Goal: Use online tool/utility: Utilize a website feature to perform a specific function

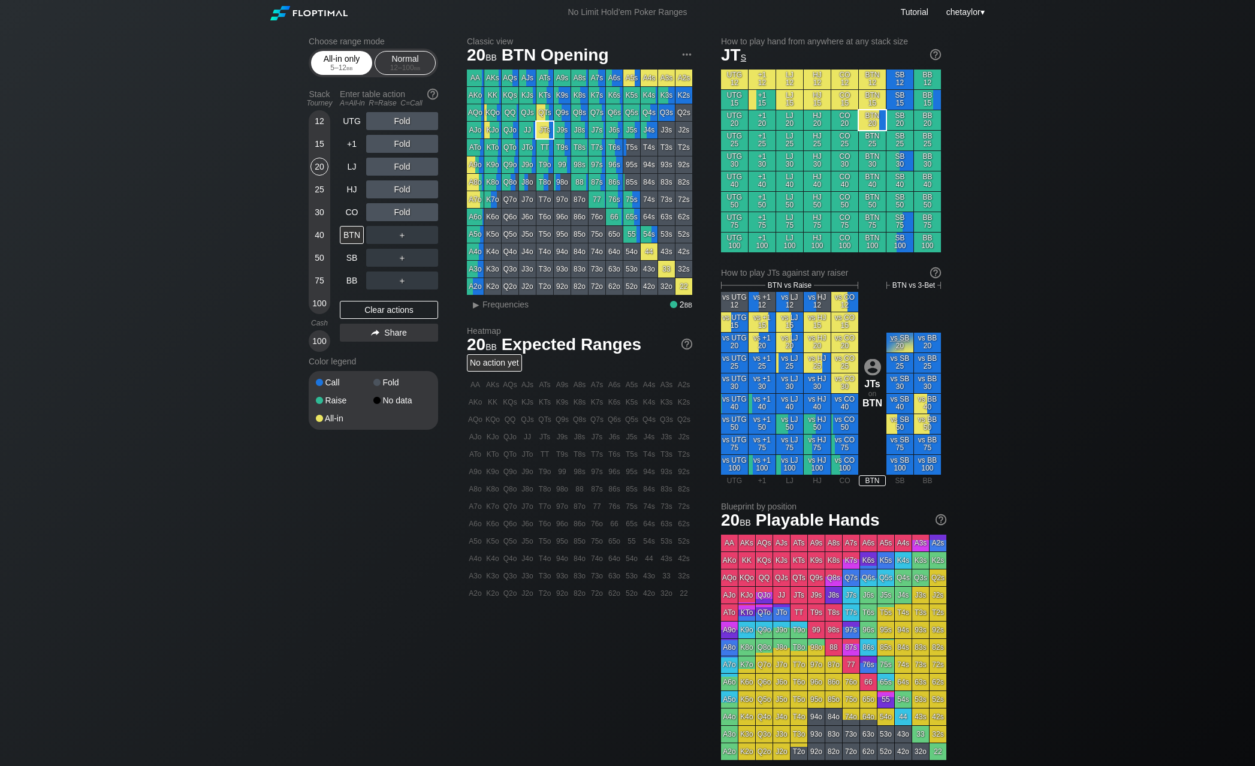
click at [336, 68] on div "5 – 12 bb" at bounding box center [341, 68] width 50 height 8
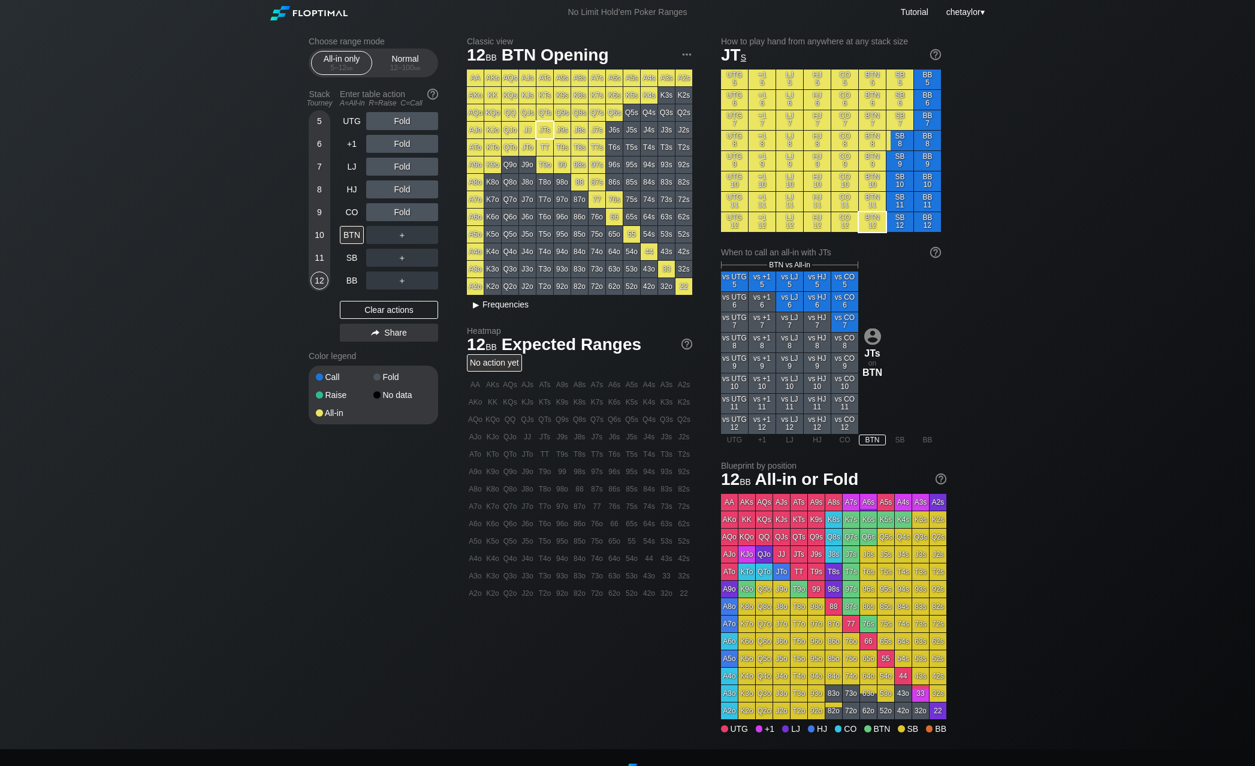
click at [500, 303] on span "Frequencies" at bounding box center [505, 305] width 46 height 10
click at [244, 282] on div "Choose range mode All-in only 5 – 12 bb Normal 12 – 100 bb Stack Tourney Enter …" at bounding box center [627, 387] width 1255 height 724
click at [436, 62] on div "All-in only 5 – 12 bb Normal 12 – 100 bb" at bounding box center [373, 63] width 129 height 29
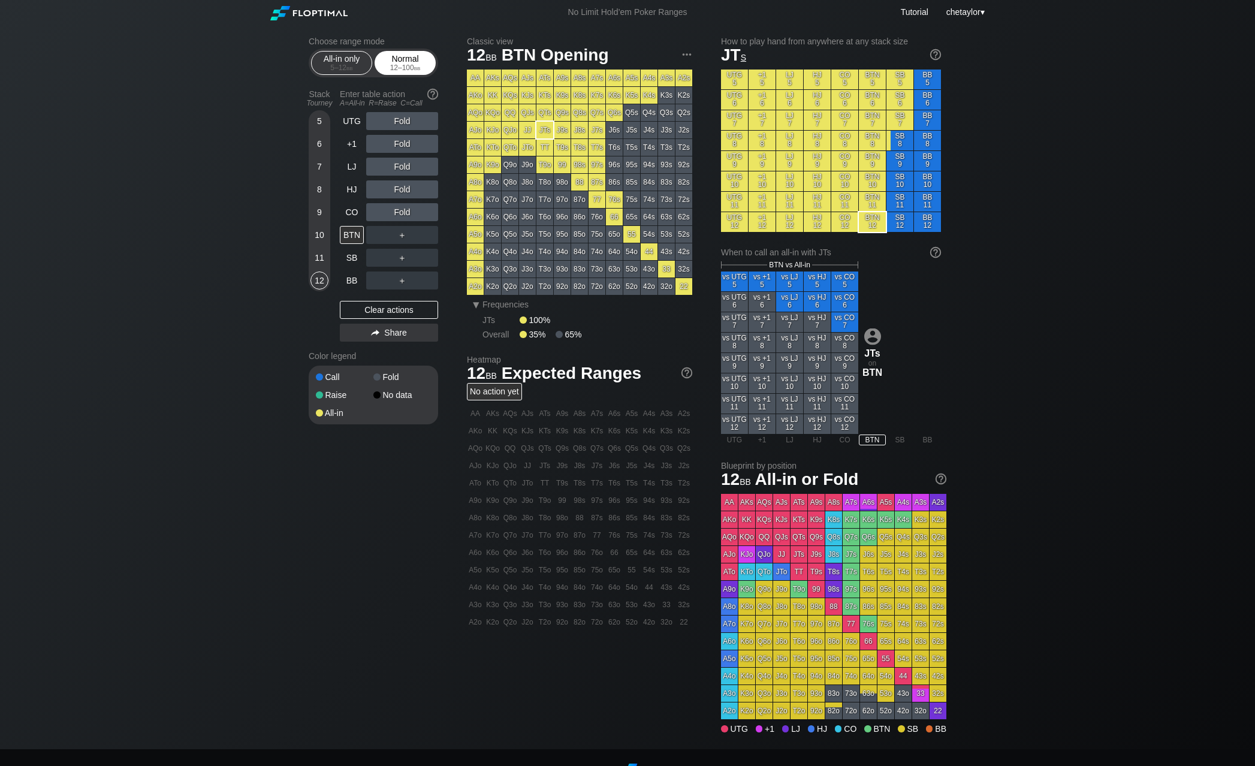
click at [418, 62] on div "Normal 12 – 100 bb" at bounding box center [404, 63] width 55 height 23
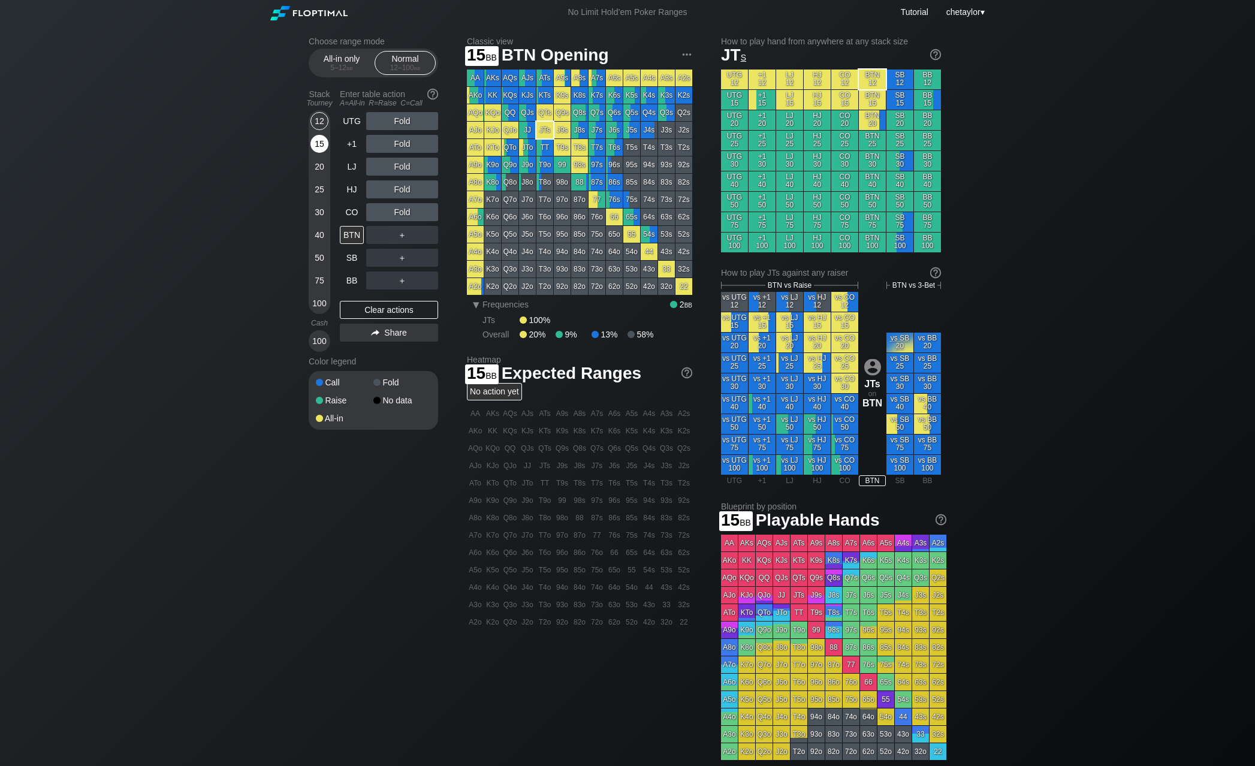
click at [322, 144] on div "15" at bounding box center [319, 144] width 18 height 18
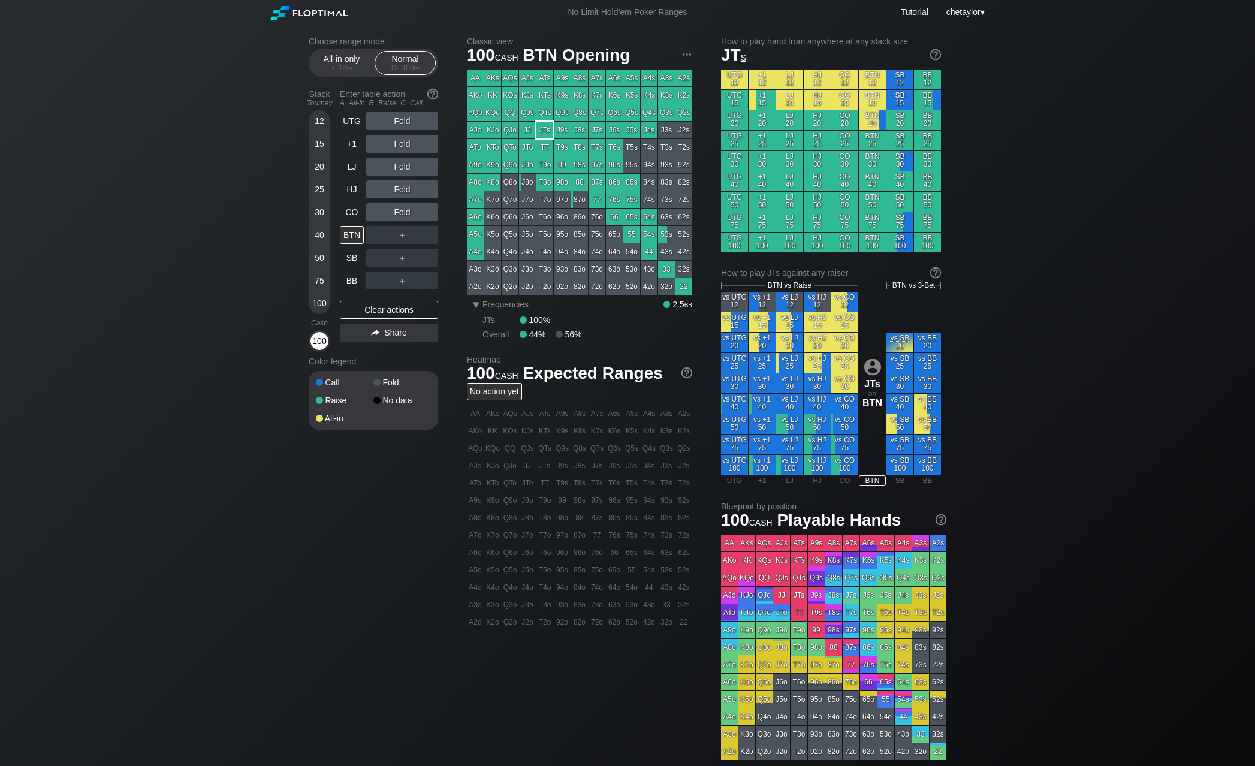
click at [318, 342] on div "100" at bounding box center [319, 341] width 18 height 18
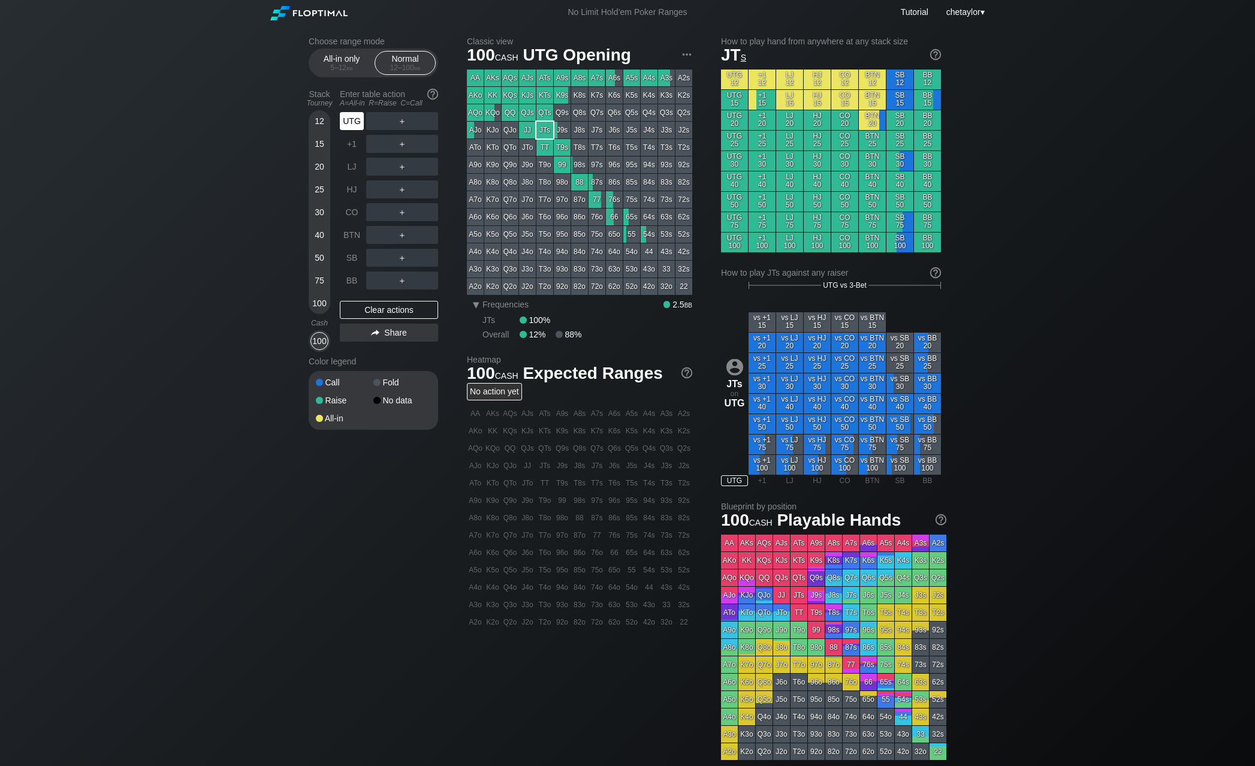
click at [350, 122] on div "UTG" at bounding box center [352, 121] width 24 height 18
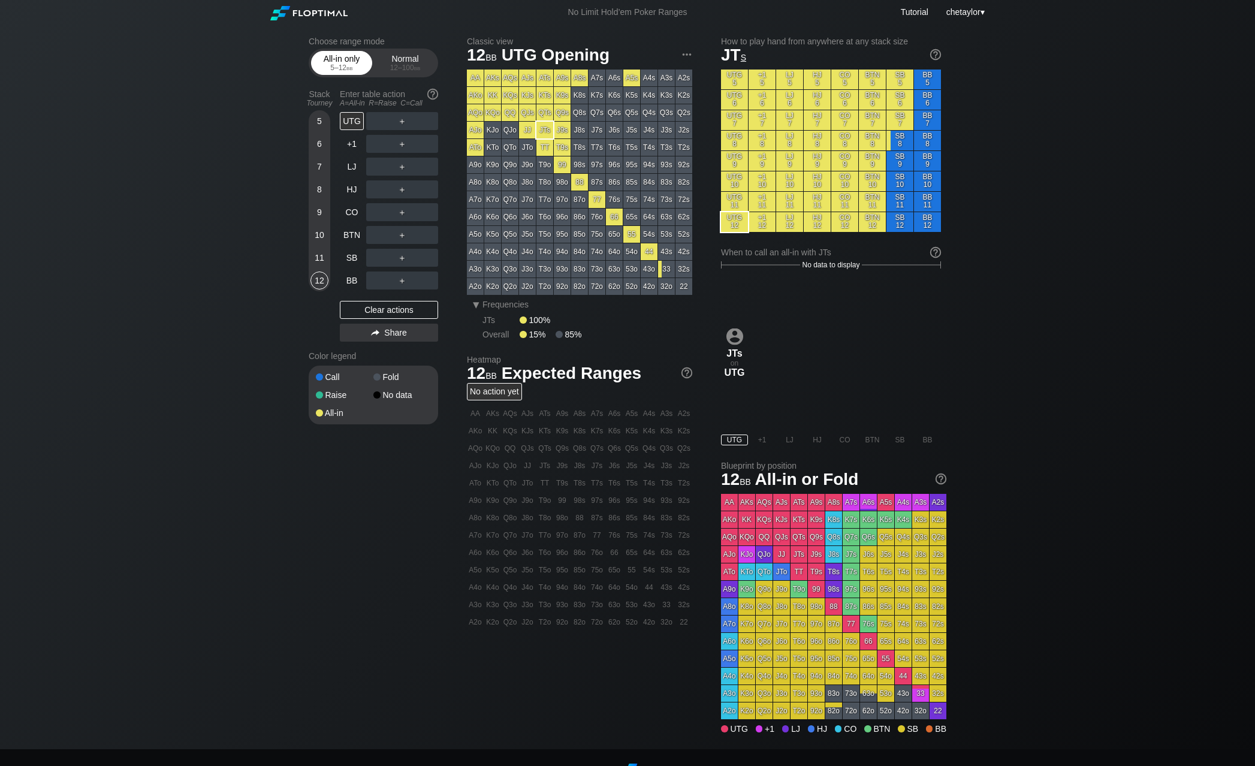
click at [343, 72] on div "All-in only 5 – 12 bb" at bounding box center [341, 63] width 55 height 23
click at [321, 282] on div "12" at bounding box center [319, 280] width 18 height 18
click at [188, 254] on div "Choose range mode All-in only 5 – 12 bb Normal 12 – 100 bb Stack Tourney Enter …" at bounding box center [627, 387] width 1255 height 724
click at [354, 146] on div "+1" at bounding box center [352, 144] width 24 height 18
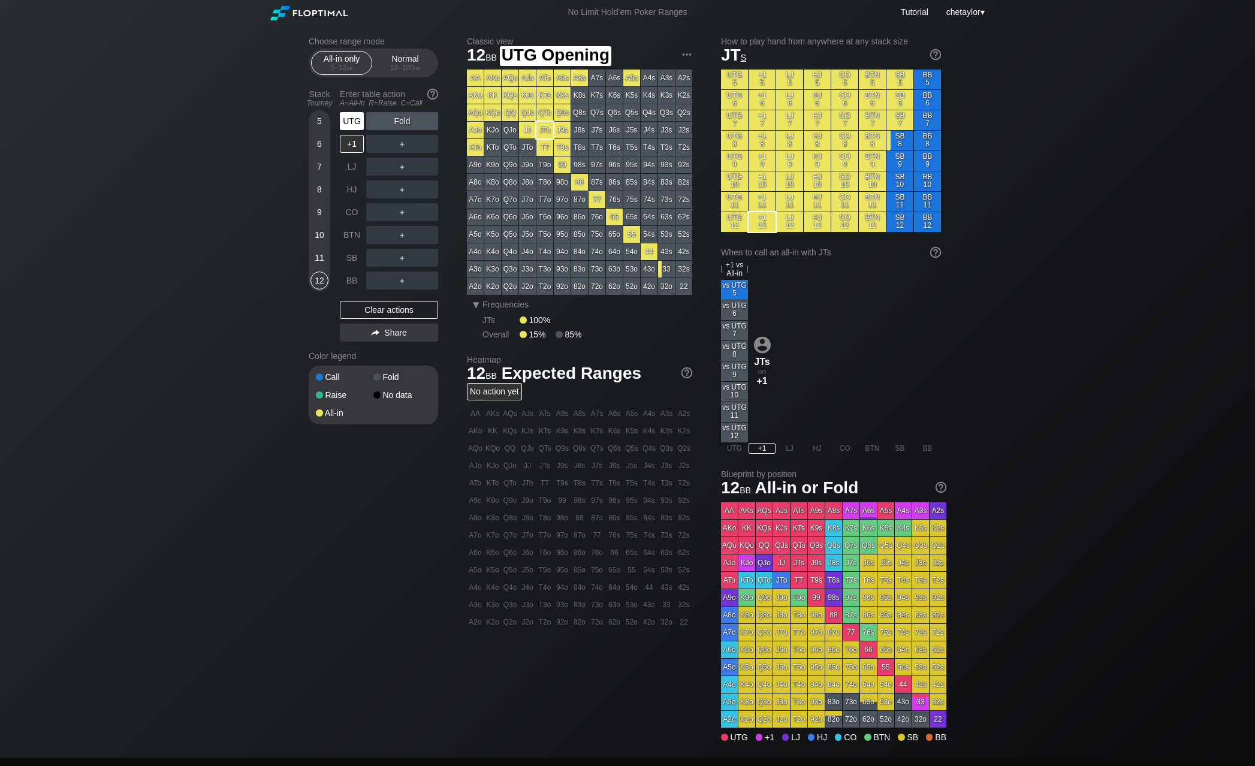
click at [357, 119] on div "UTG" at bounding box center [352, 121] width 24 height 18
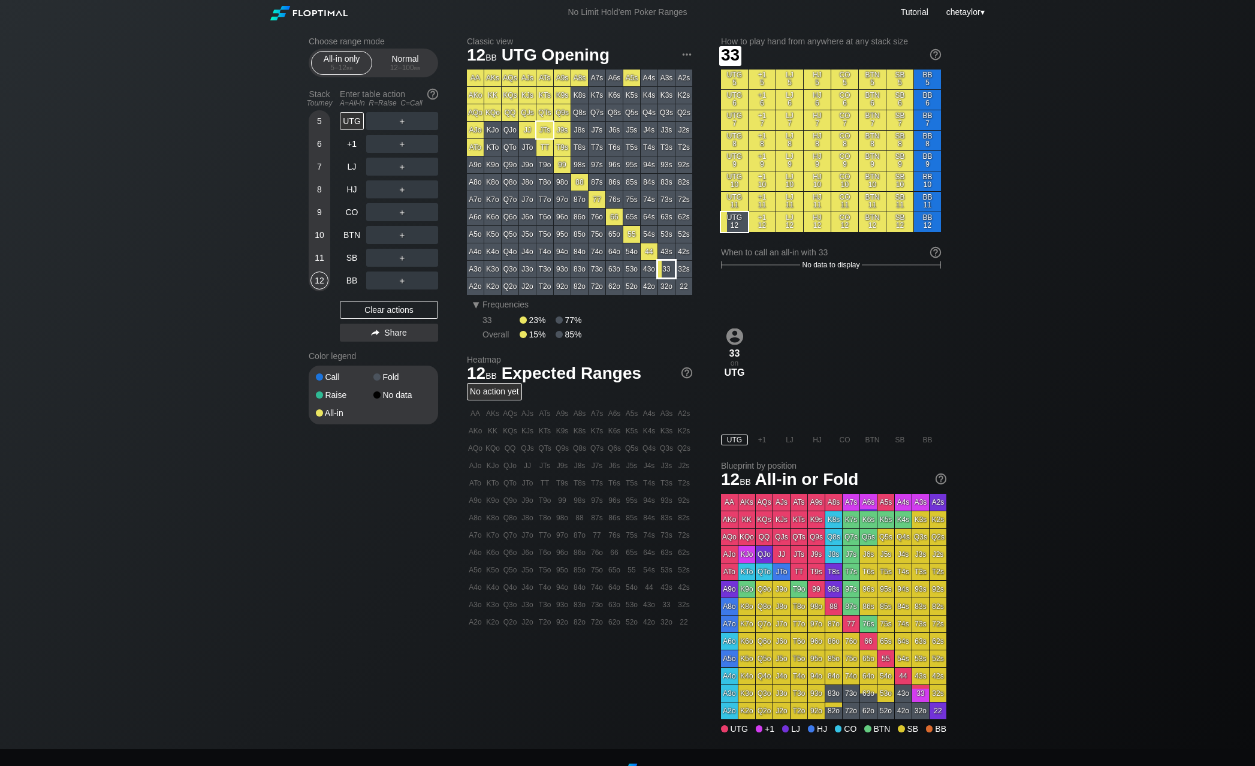
click at [664, 268] on div "33" at bounding box center [666, 269] width 17 height 17
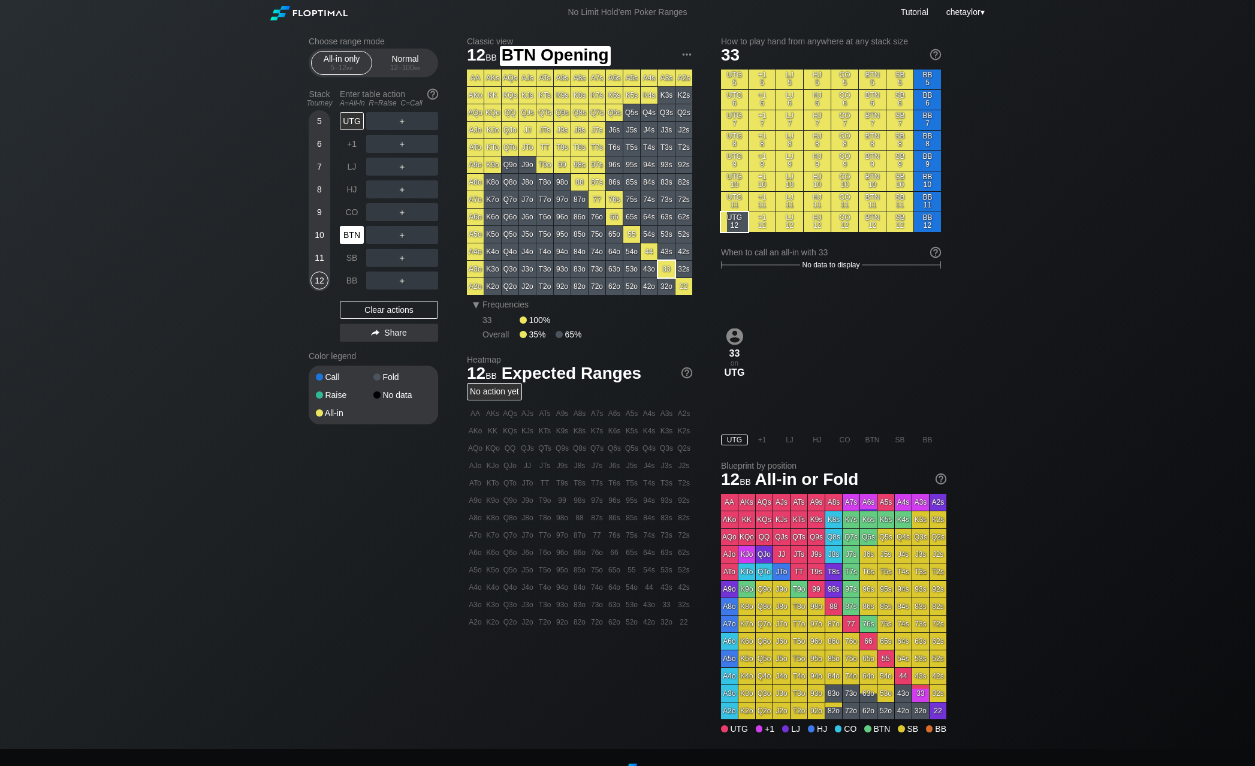
click at [353, 245] on div "BTN" at bounding box center [353, 234] width 26 height 23
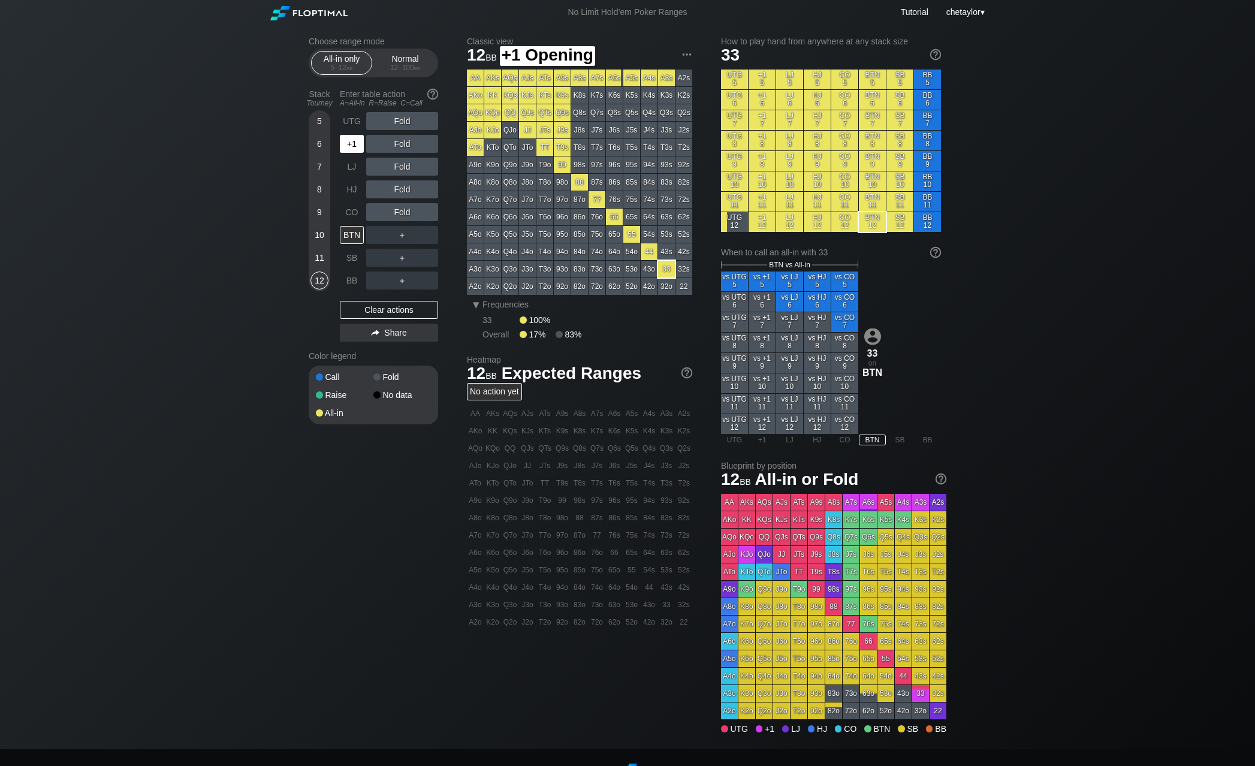
click at [356, 142] on div "+1" at bounding box center [352, 144] width 24 height 18
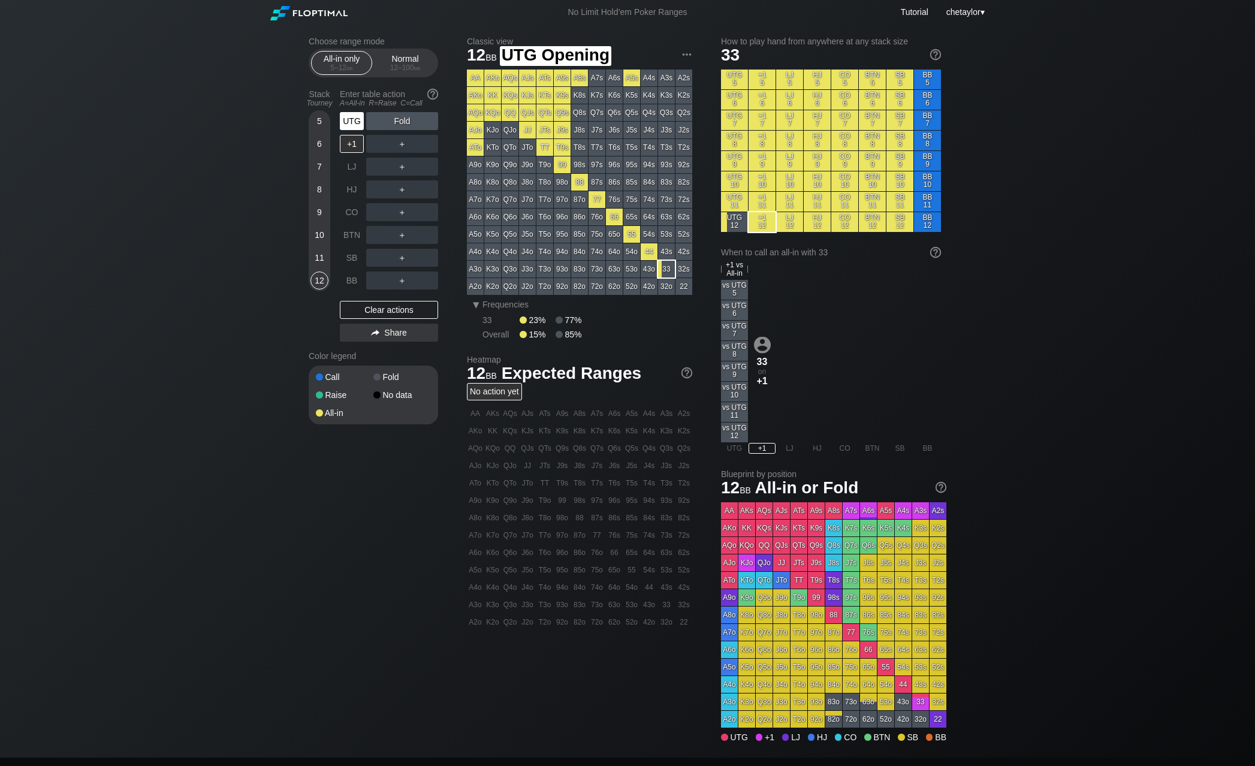
click at [352, 117] on div "UTG" at bounding box center [352, 121] width 24 height 18
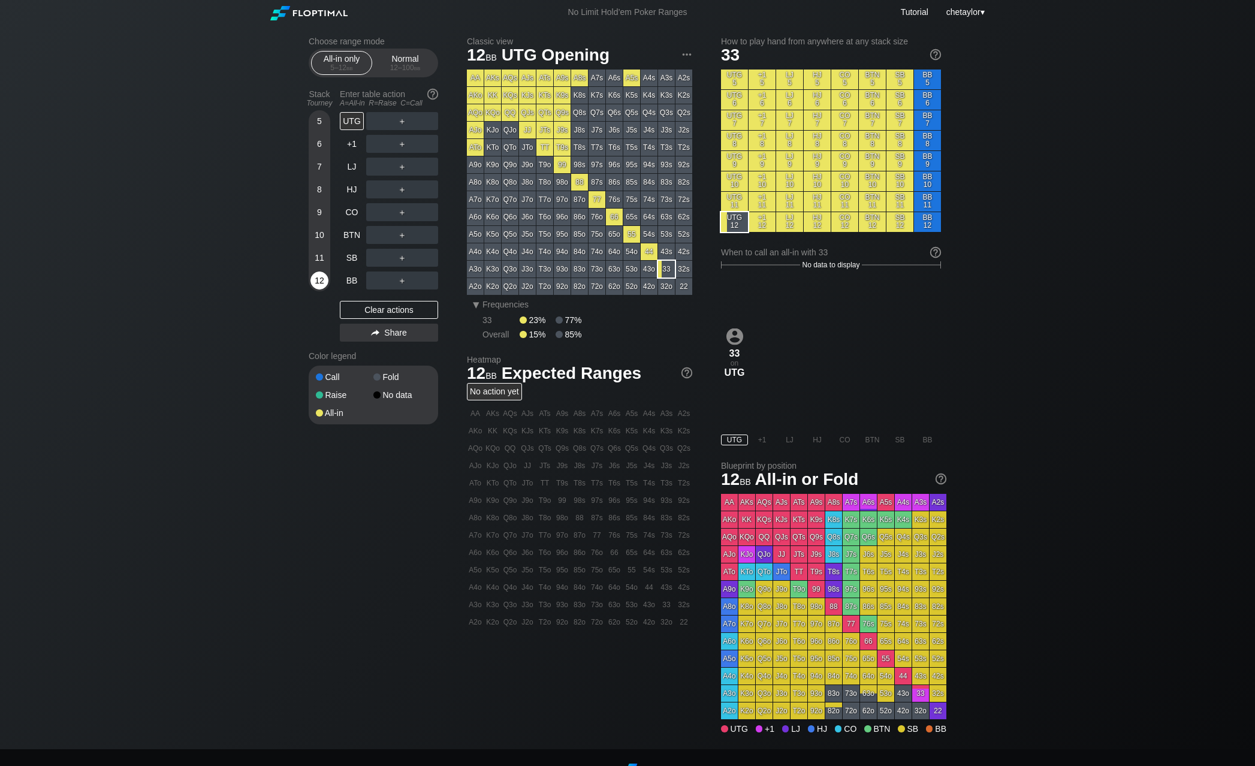
click at [319, 280] on div "12" at bounding box center [319, 280] width 18 height 18
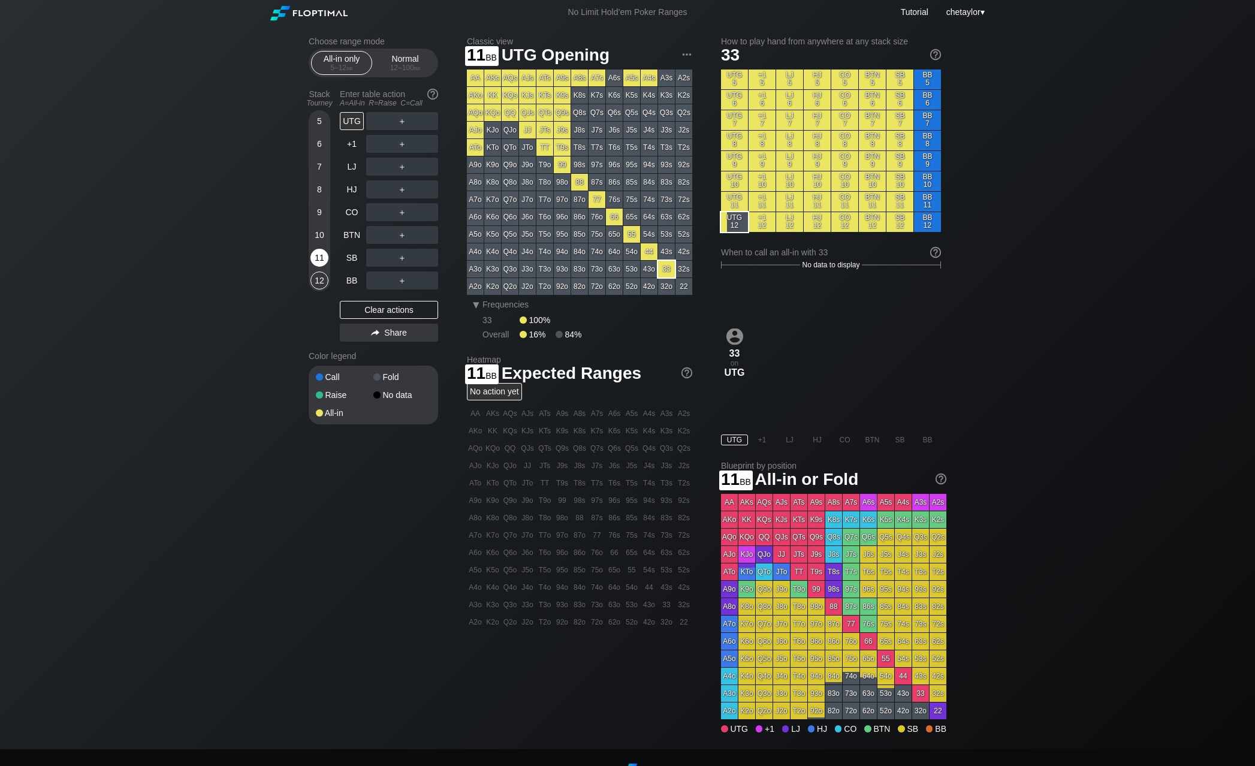
click at [320, 258] on div "11" at bounding box center [319, 258] width 18 height 18
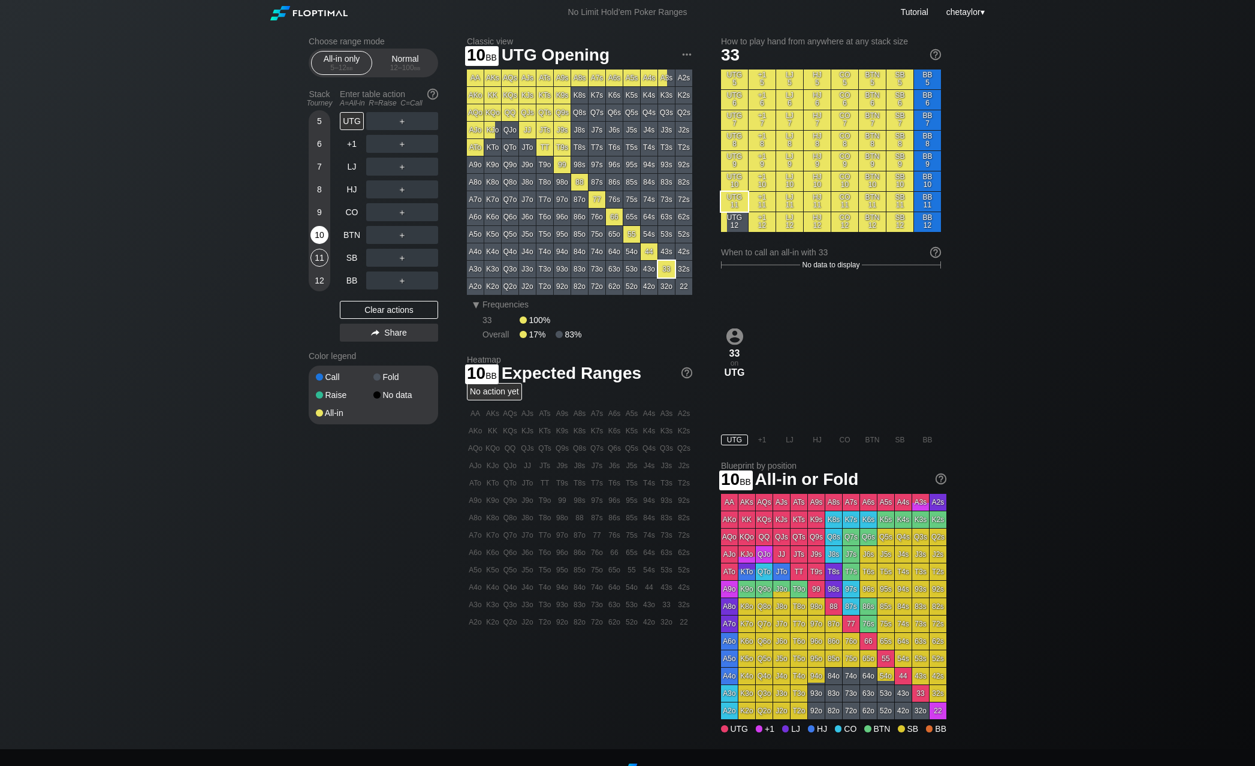
click at [322, 233] on div "10" at bounding box center [319, 235] width 18 height 18
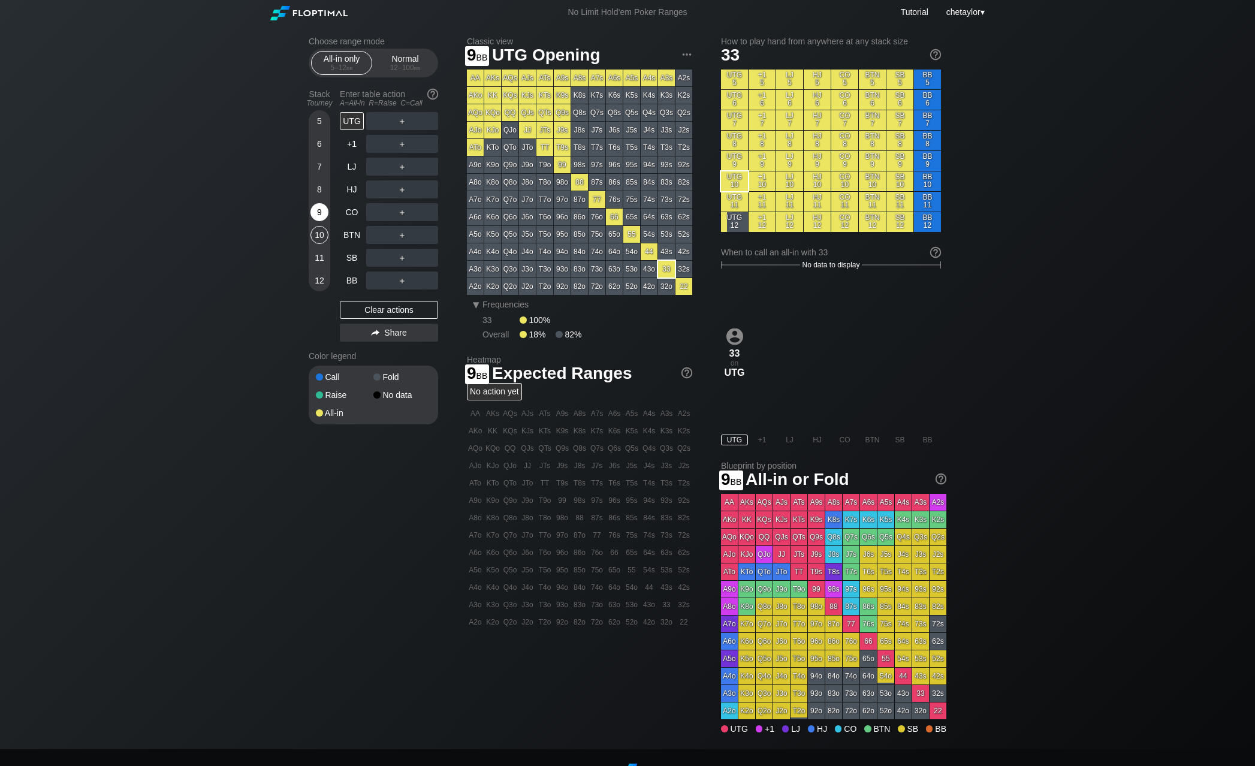
click at [321, 211] on div "9" at bounding box center [319, 212] width 18 height 18
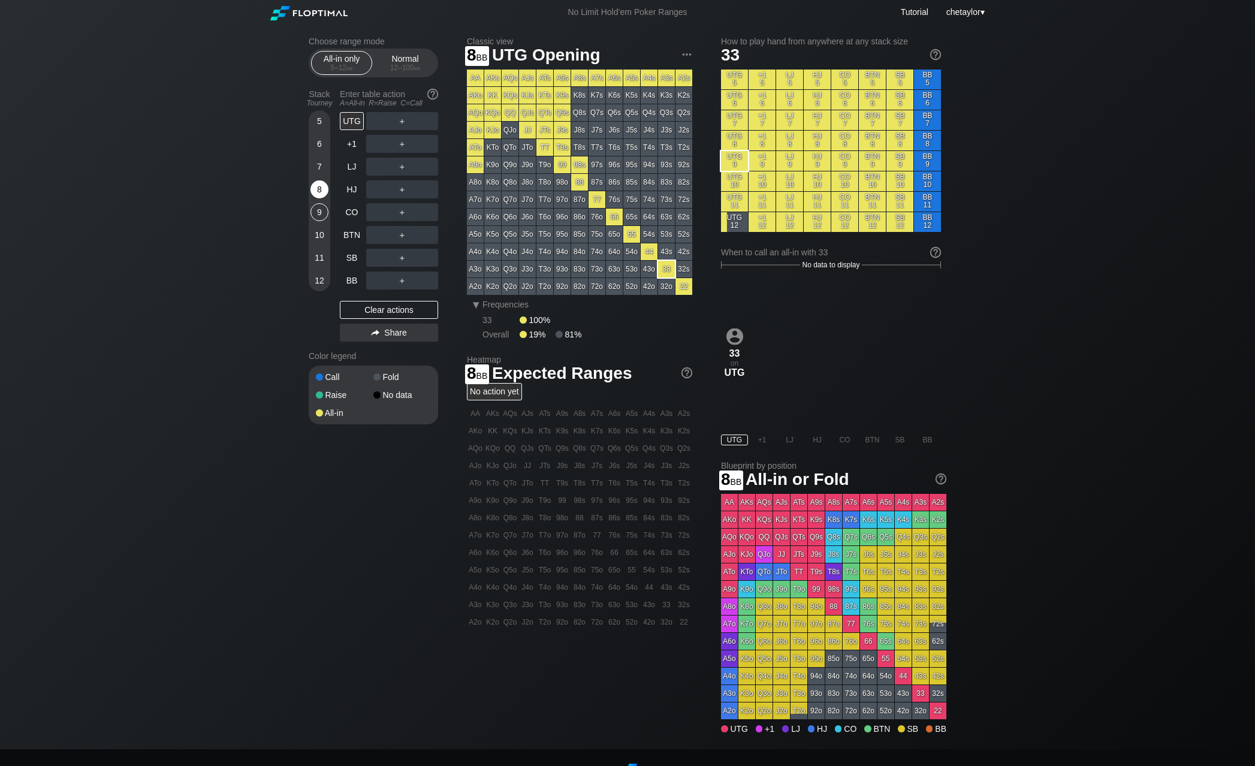
click at [321, 183] on div "8" at bounding box center [319, 189] width 18 height 18
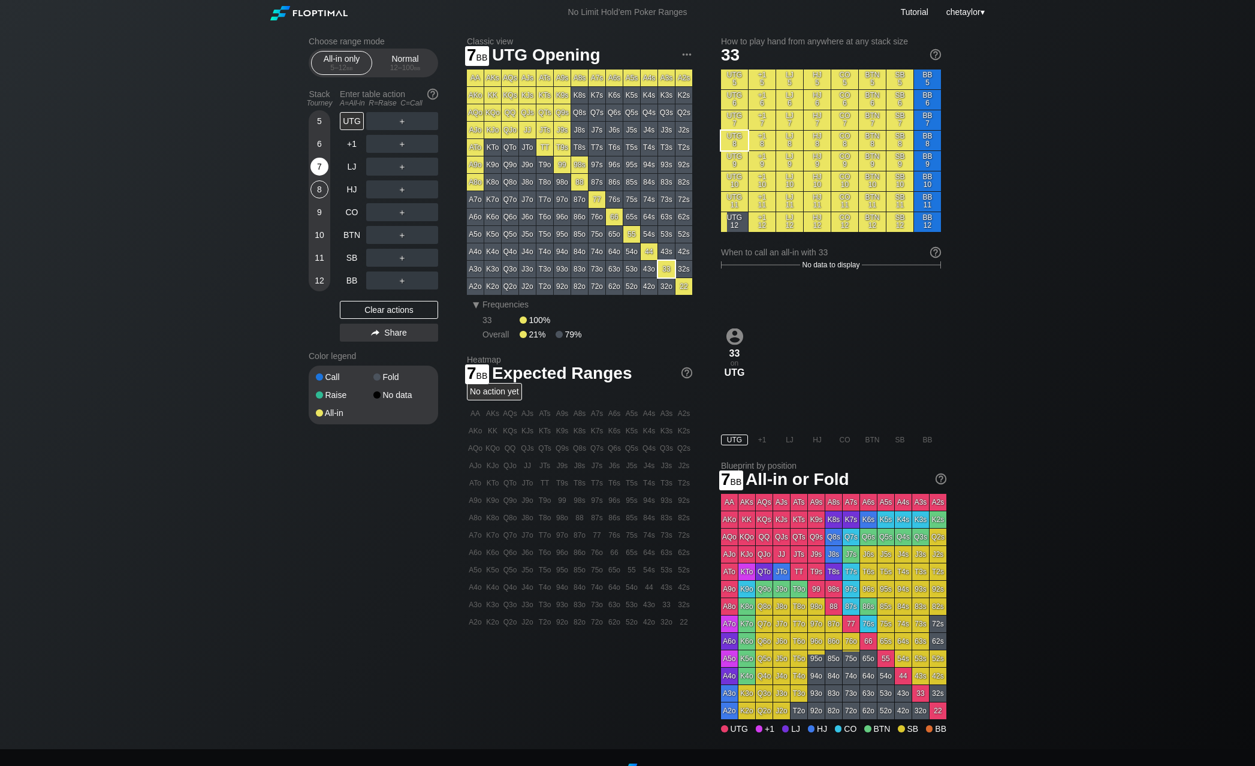
click at [319, 160] on div "7" at bounding box center [319, 167] width 18 height 18
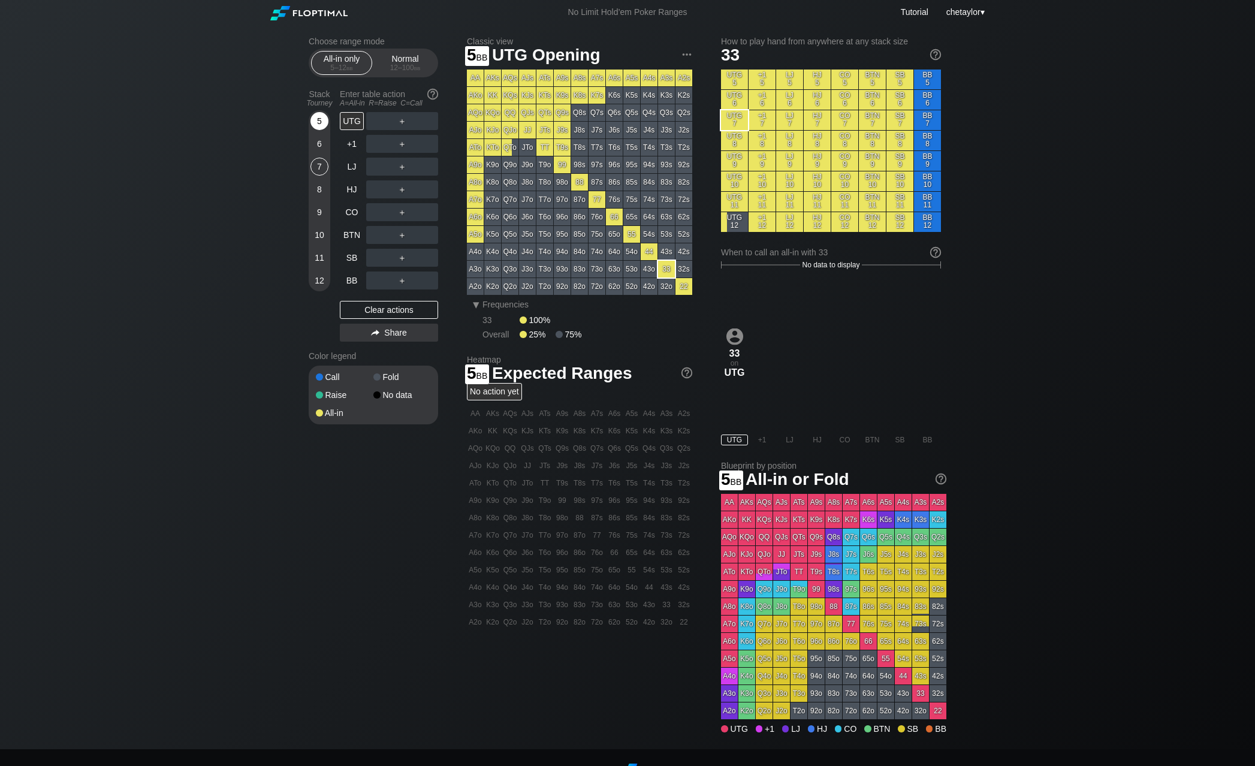
click at [316, 121] on div "5" at bounding box center [319, 121] width 18 height 18
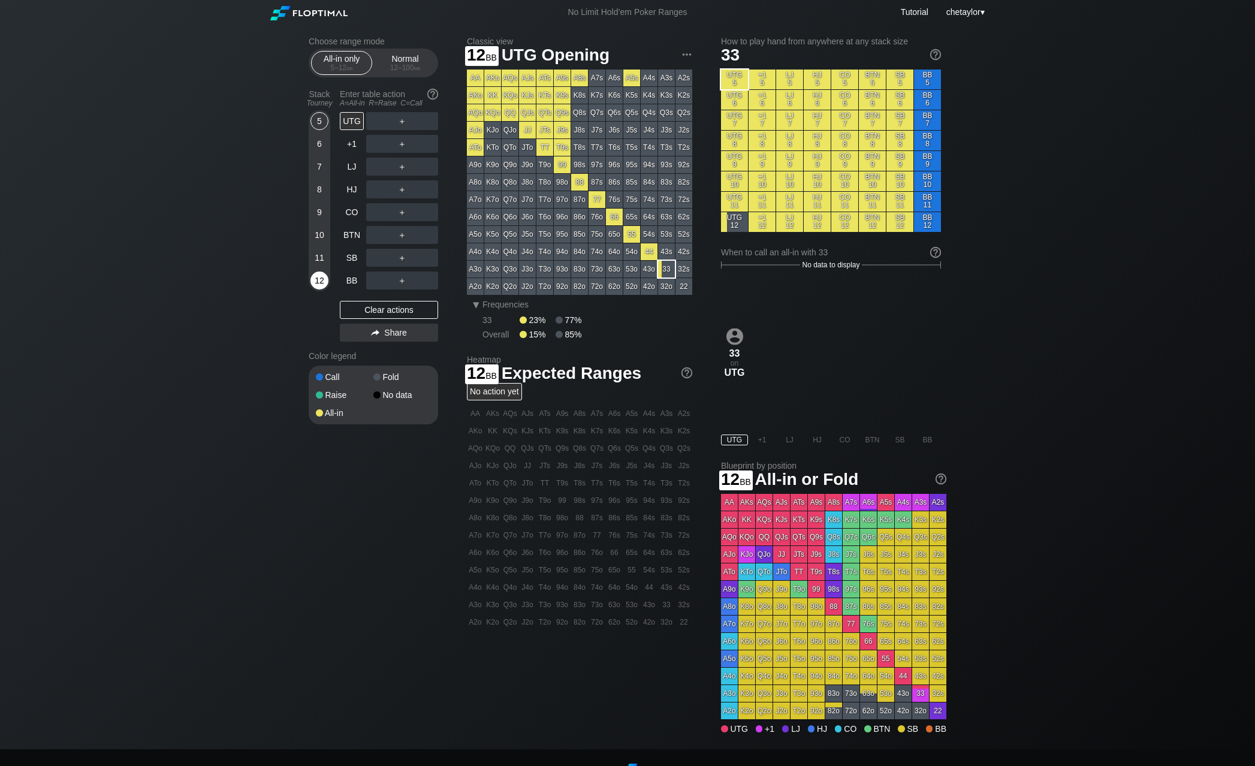
click at [315, 283] on div "12" at bounding box center [319, 280] width 18 height 18
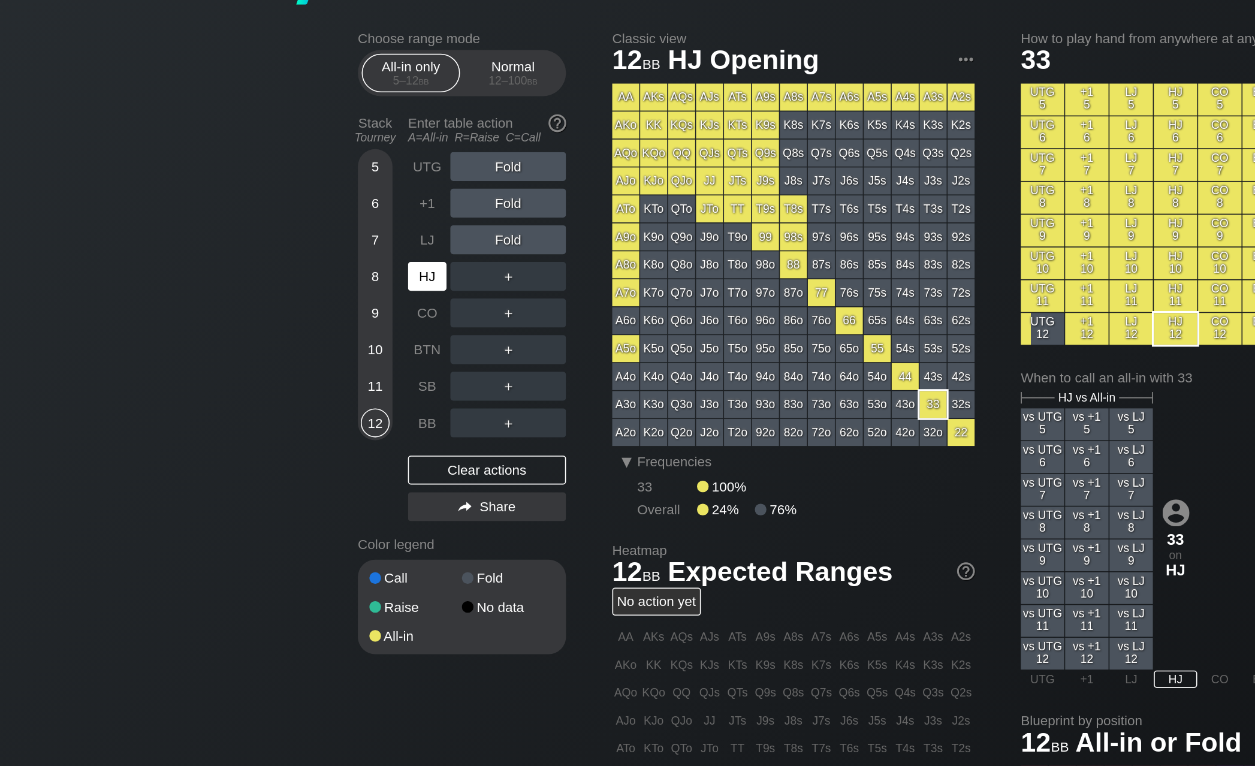
click at [340, 180] on div "HJ" at bounding box center [352, 189] width 24 height 18
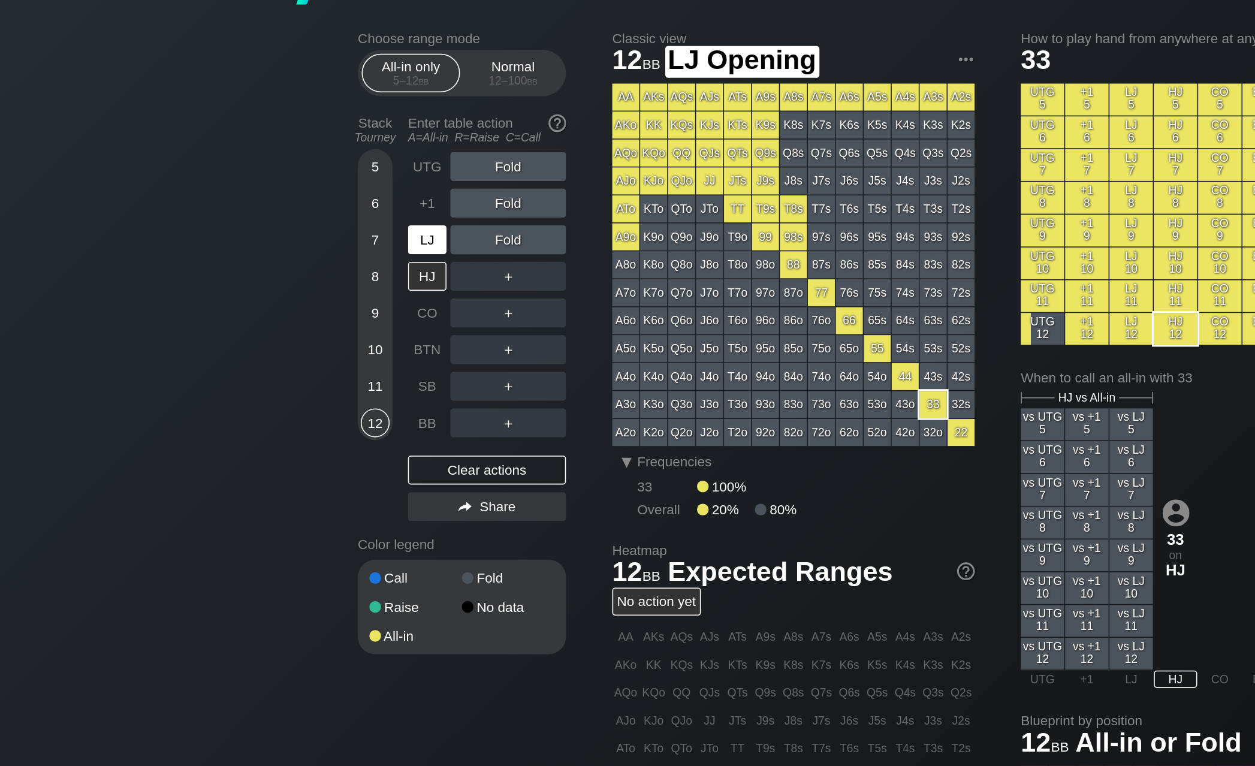
click at [340, 158] on div "LJ" at bounding box center [352, 167] width 24 height 18
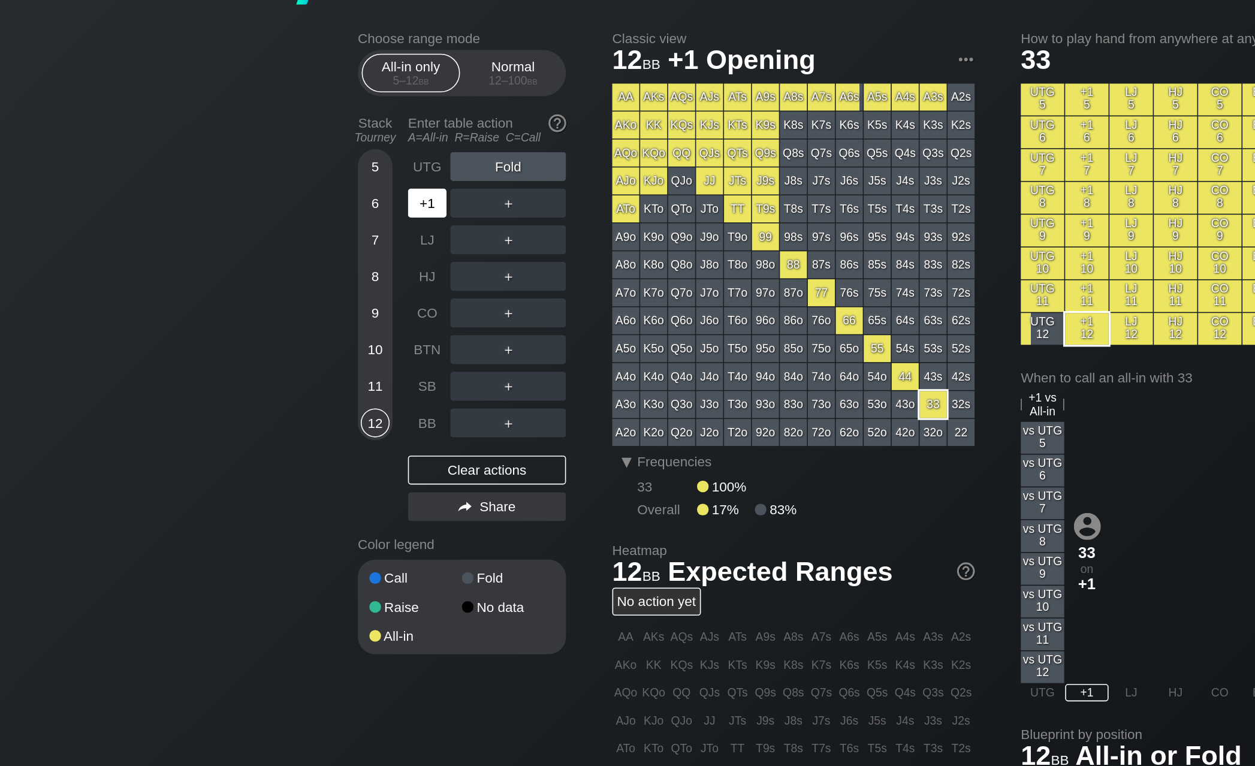
click at [340, 135] on div "+1" at bounding box center [352, 144] width 24 height 18
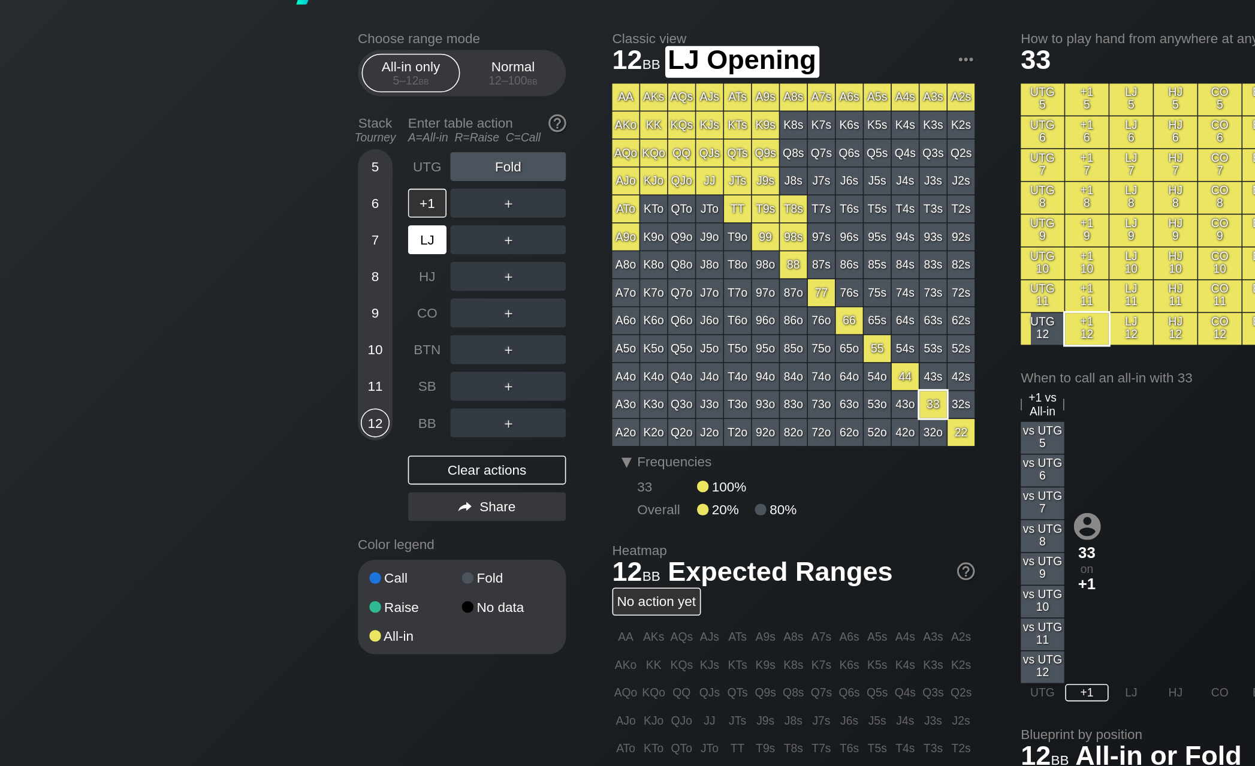
click at [340, 158] on div "LJ" at bounding box center [352, 167] width 24 height 18
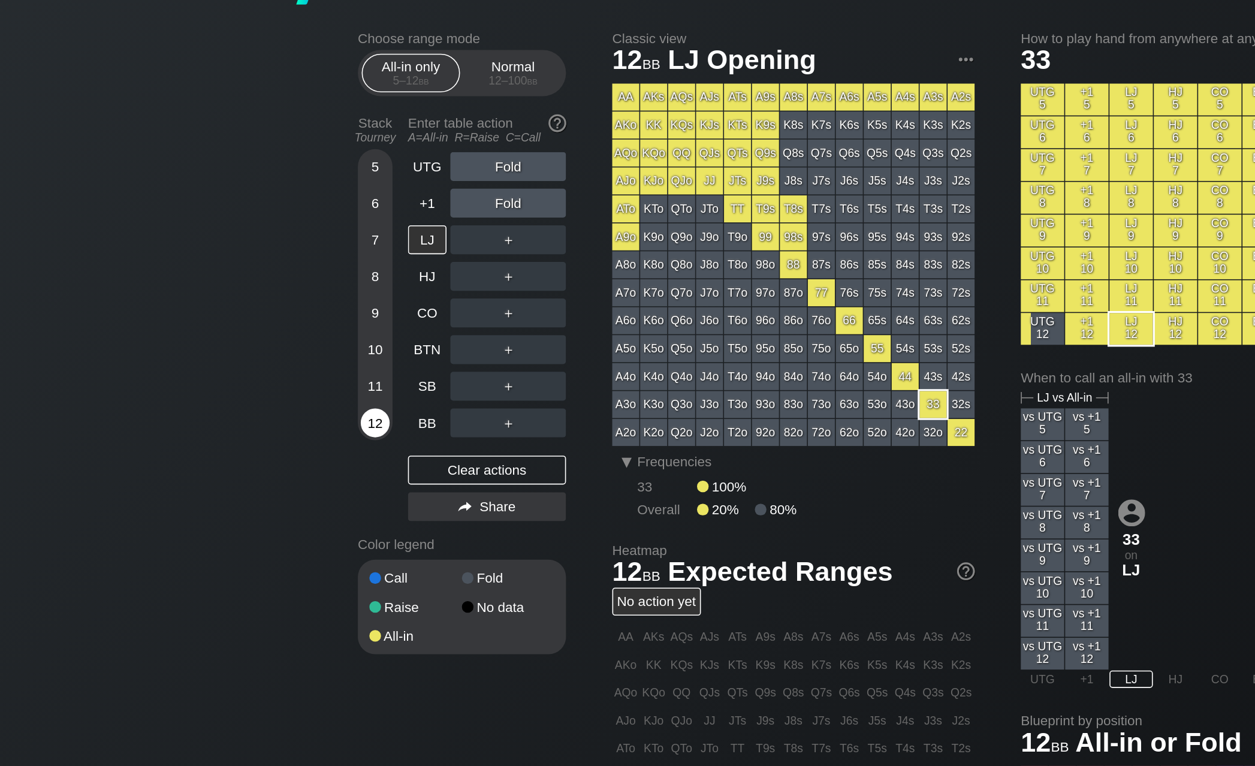
click at [310, 271] on div "12" at bounding box center [319, 280] width 18 height 18
